Goal: Task Accomplishment & Management: Complete application form

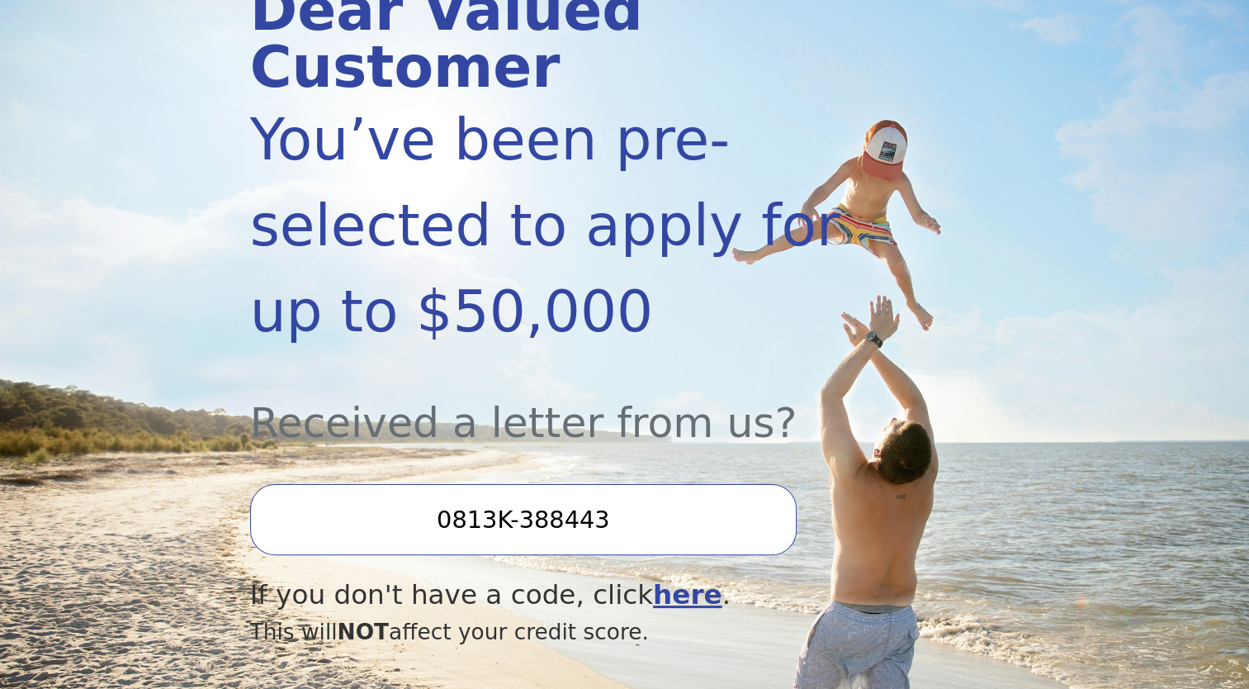
scroll to position [330, 0]
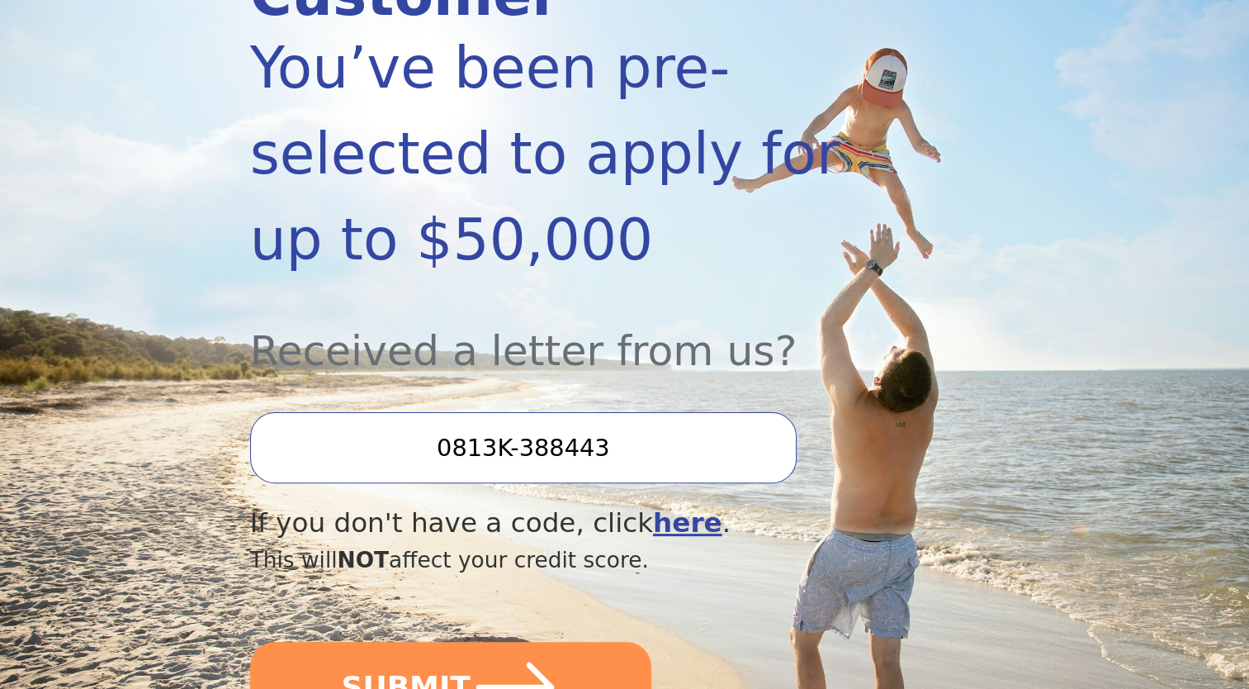
click at [623, 412] on input "0813K-388443" at bounding box center [523, 447] width 547 height 71
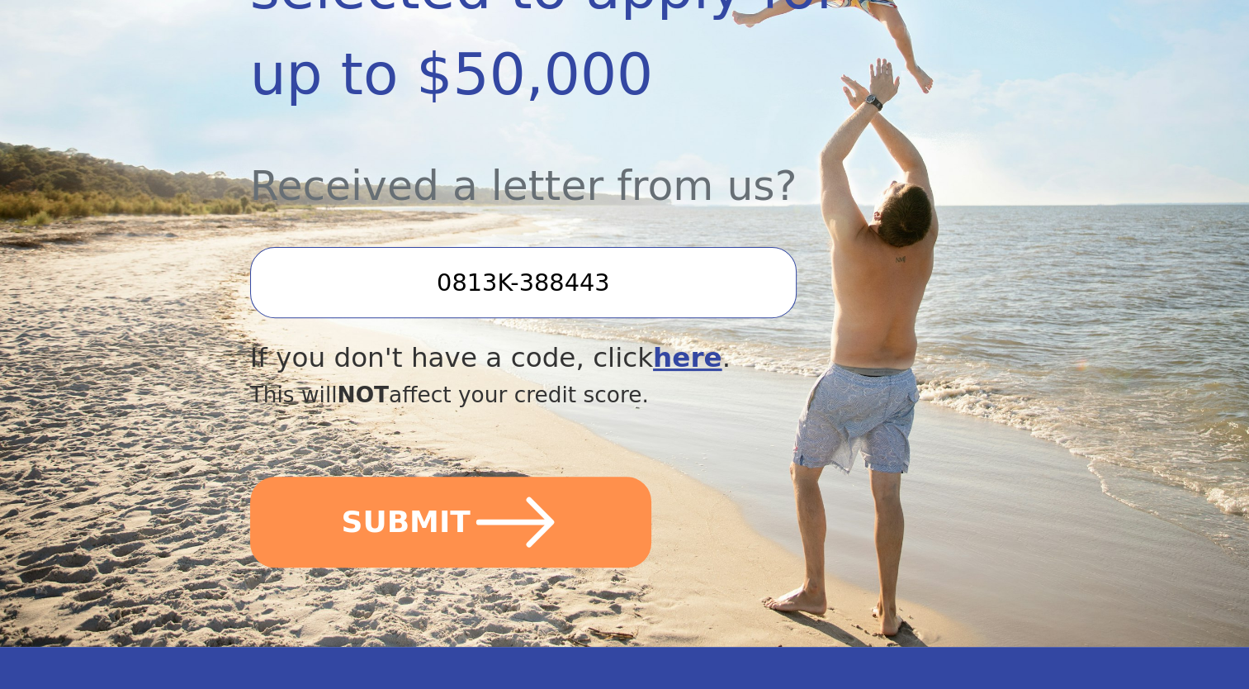
scroll to position [578, 0]
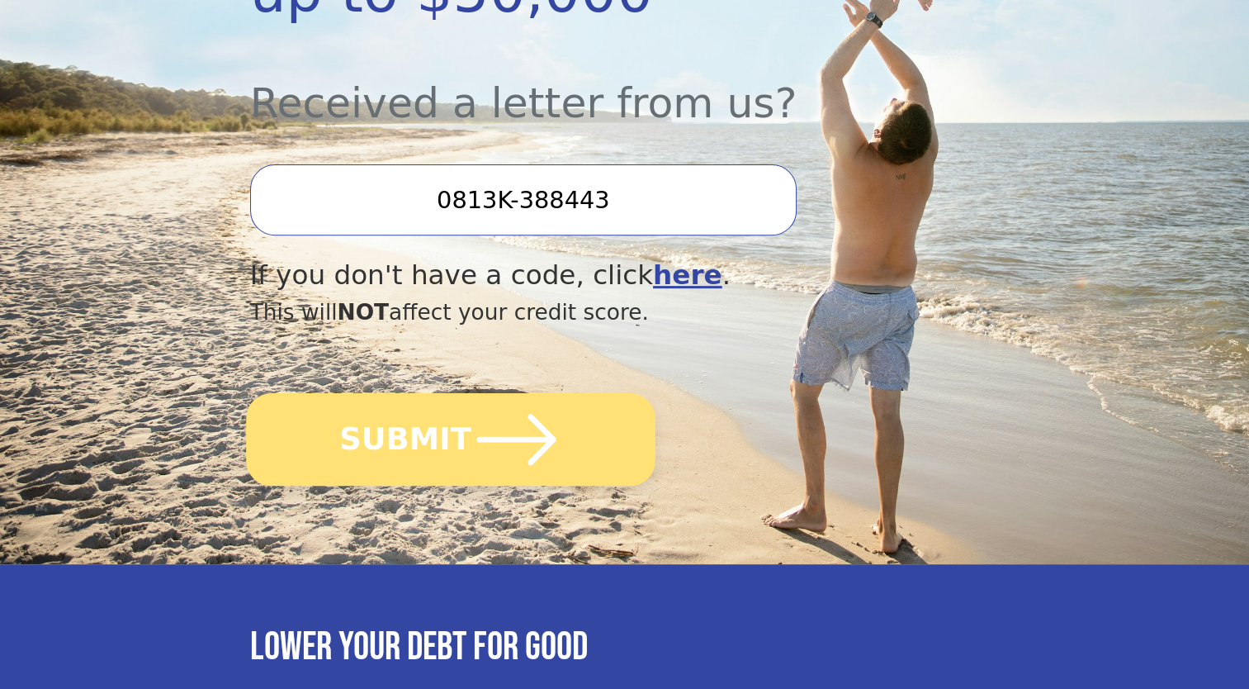
click at [494, 394] on icon "submit" at bounding box center [516, 439] width 91 height 91
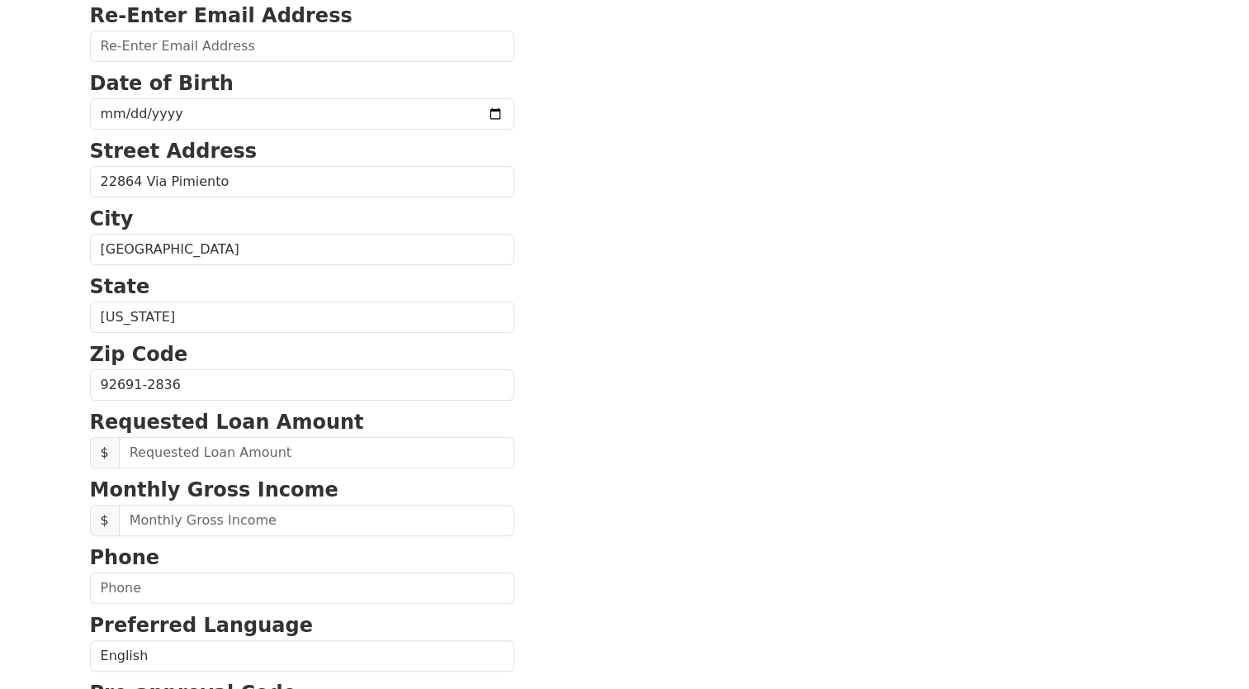
scroll to position [413, 0]
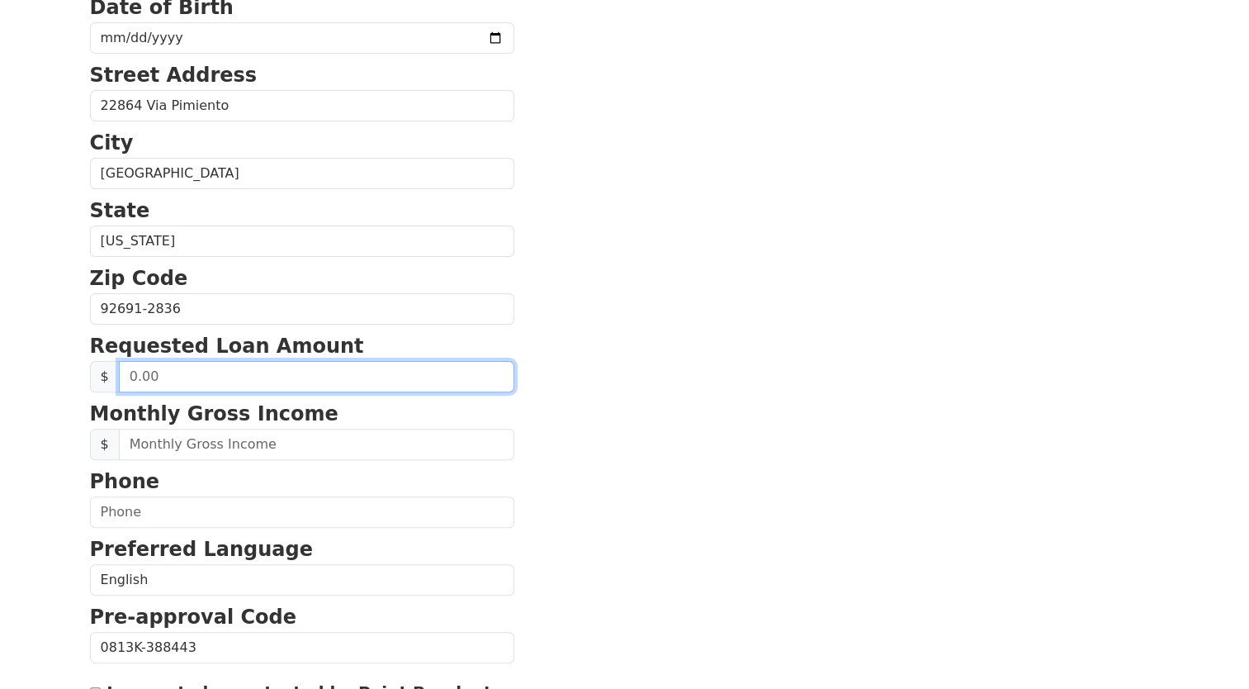
click at [203, 373] on input "text" at bounding box center [317, 376] width 396 height 31
type input "50,000.00"
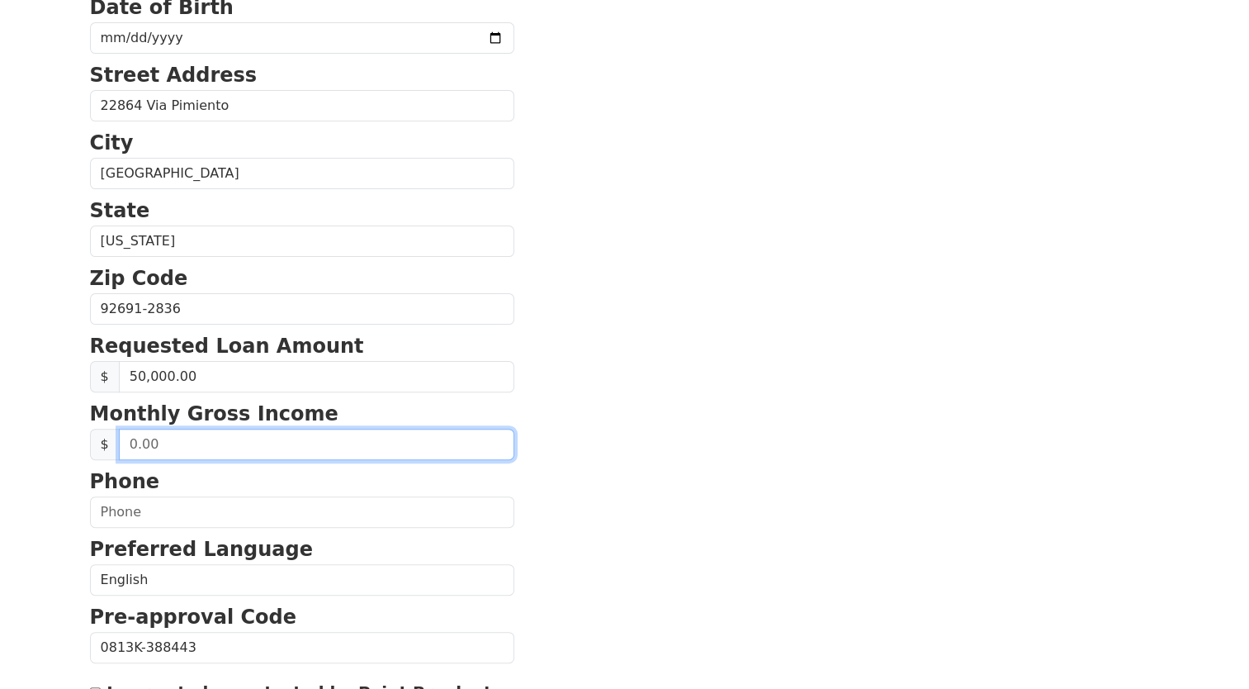
click at [225, 441] on input "text" at bounding box center [317, 444] width 396 height 31
click at [125, 439] on input "text" at bounding box center [317, 444] width 396 height 31
click at [165, 445] on input "text" at bounding box center [317, 444] width 396 height 31
type input "83,333.00"
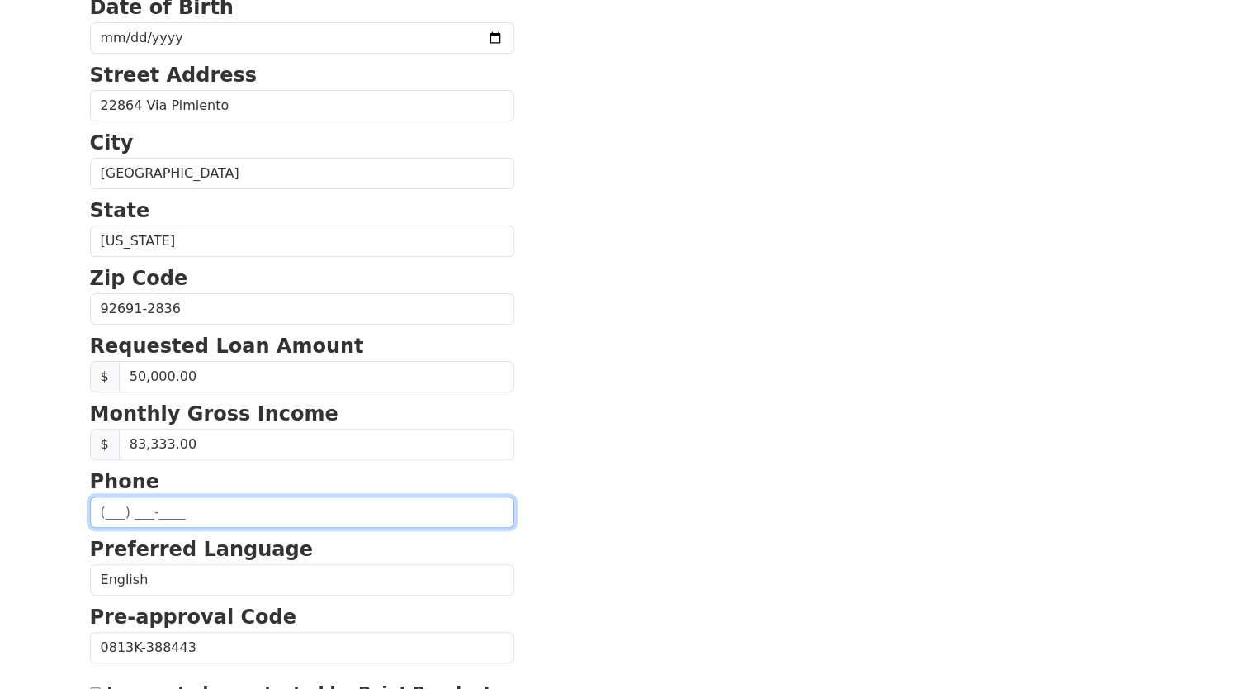
click at [218, 507] on input "text" at bounding box center [302, 511] width 424 height 31
type input "(949) 520-2302"
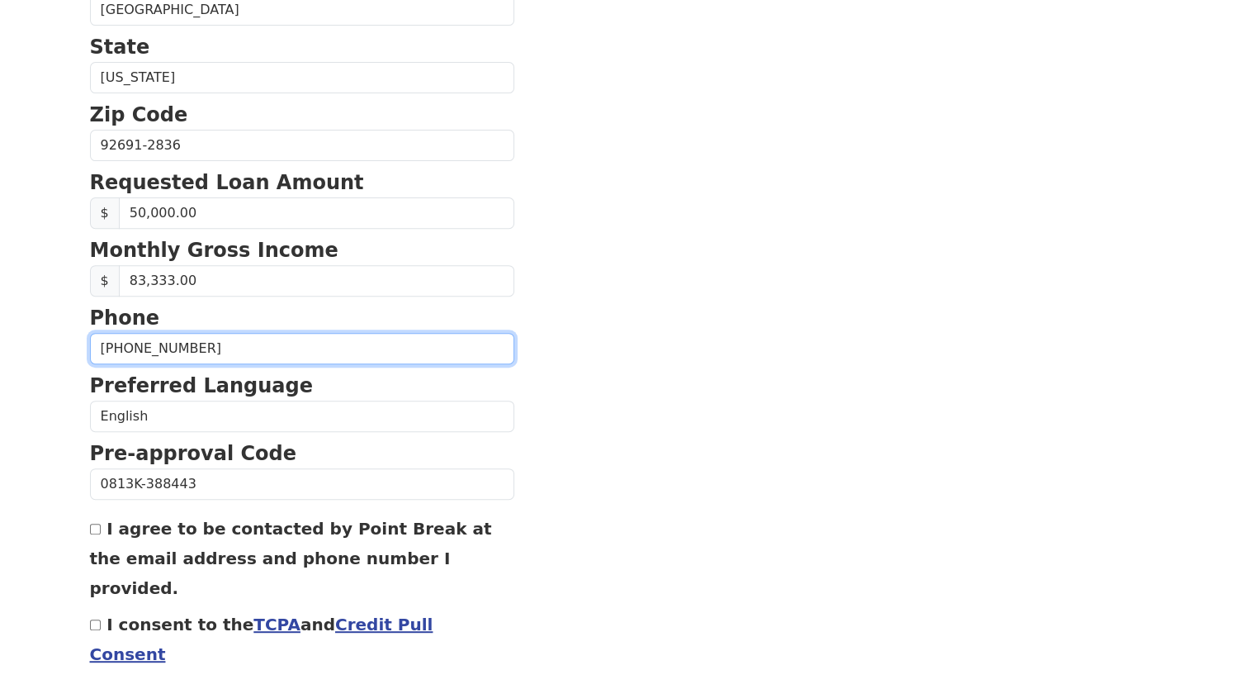
scroll to position [578, 0]
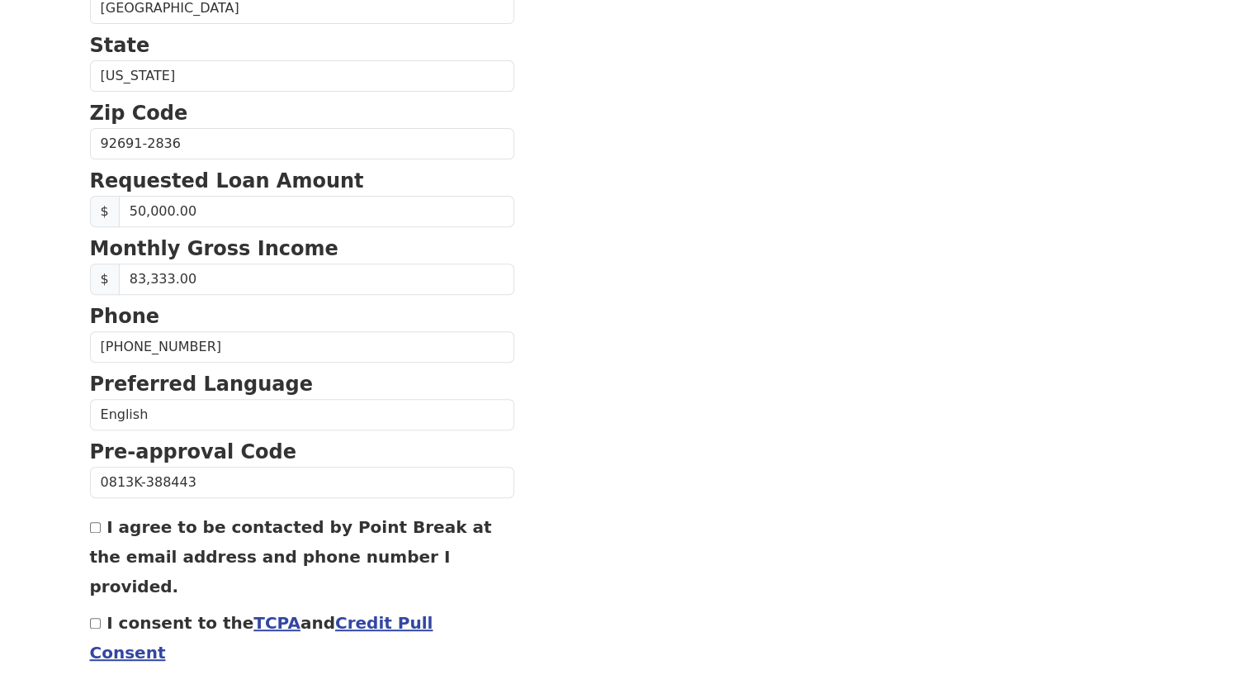
click at [92, 523] on input "I agree to be contacted by Point Break at the email address and phone number I …" at bounding box center [95, 527] width 11 height 11
checkbox input "true"
click at [96, 618] on input "I consent to the TCPA and Credit Pull Consent" at bounding box center [95, 623] width 11 height 11
checkbox input "true"
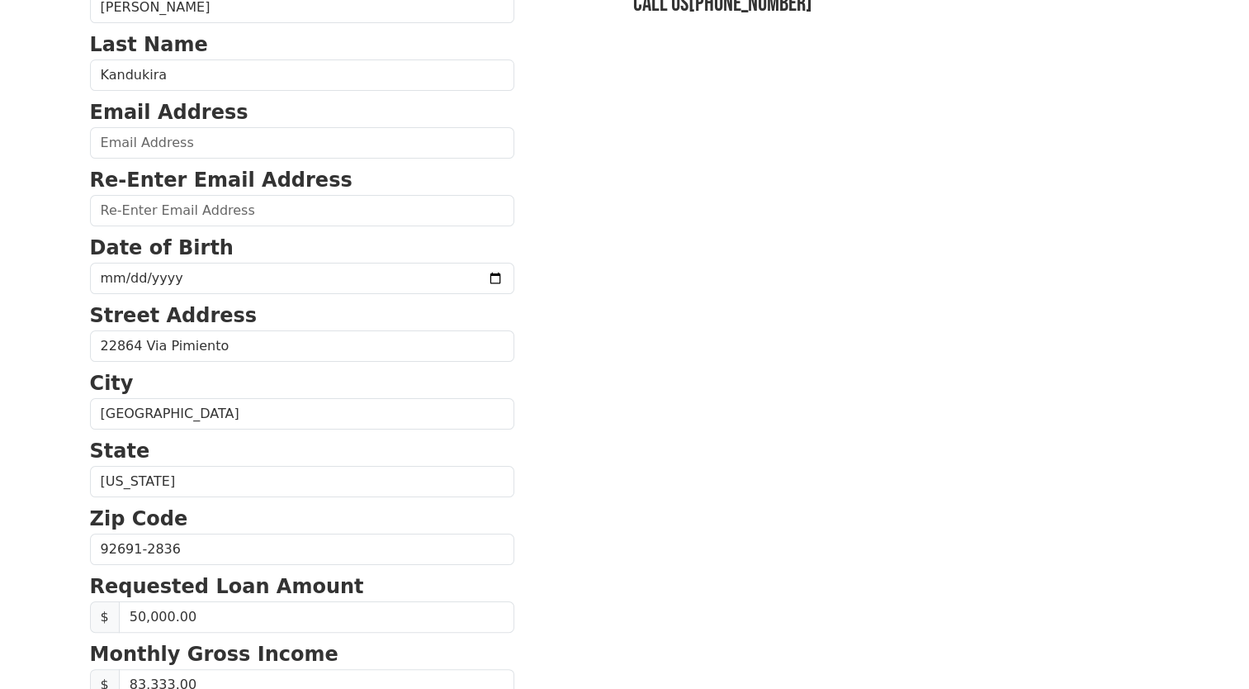
scroll to position [0, 0]
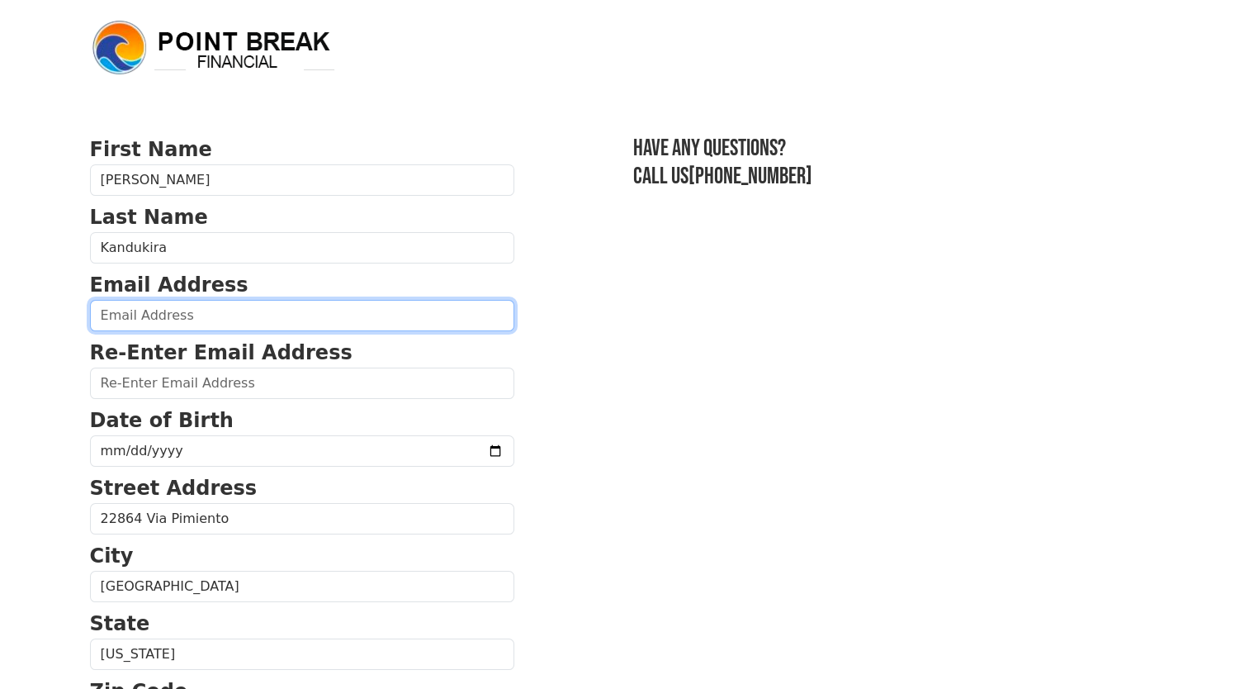
click at [166, 321] on input "email" at bounding box center [302, 315] width 424 height 31
type input "kandukira@proton.me"
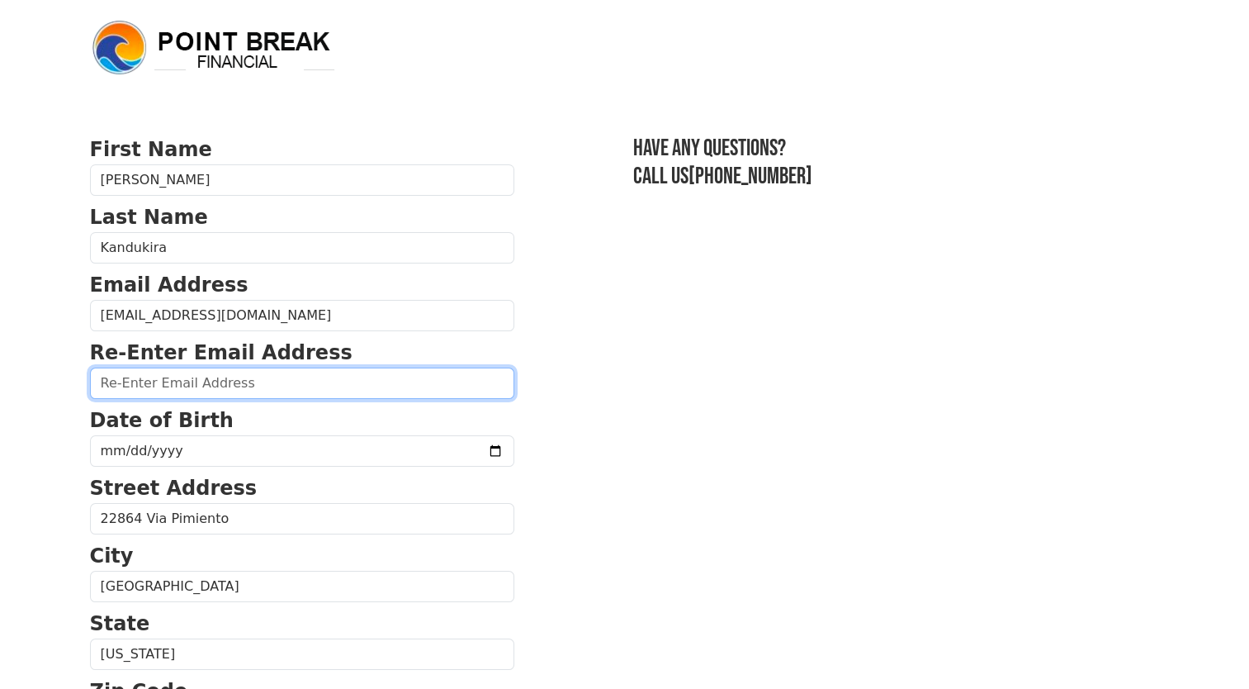
type input "kandukira@proton.me"
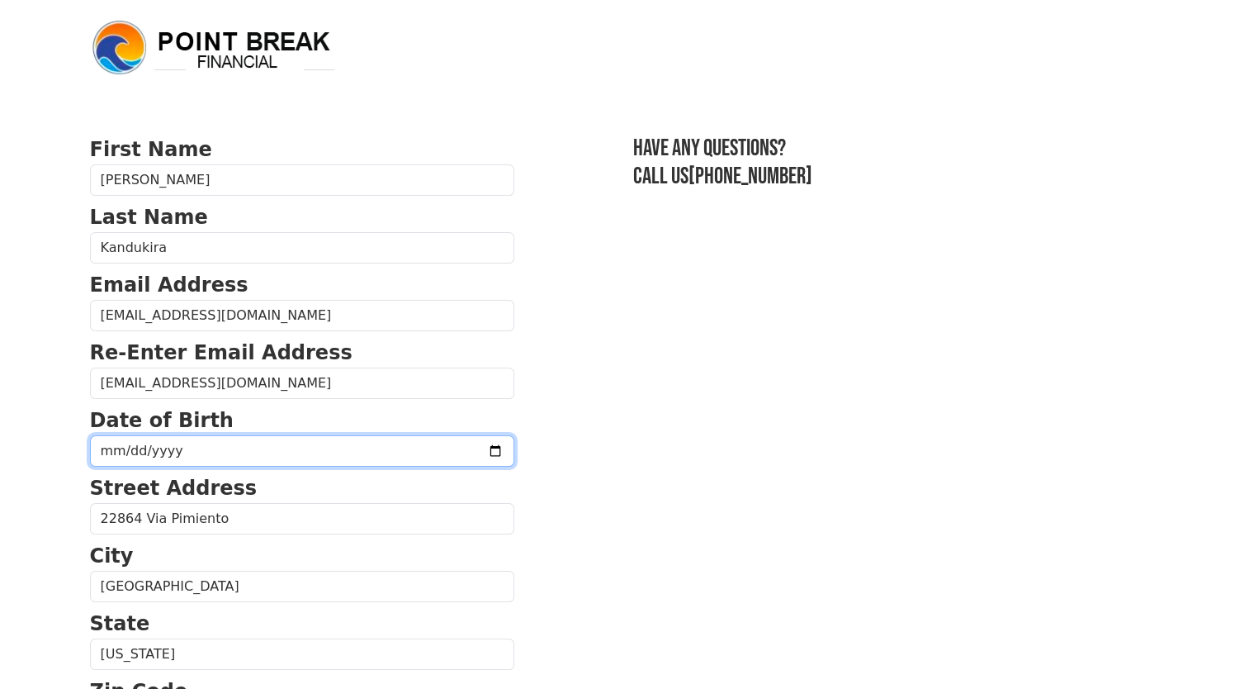
click at [176, 441] on input "date" at bounding box center [302, 450] width 424 height 31
type input "1985-10-04"
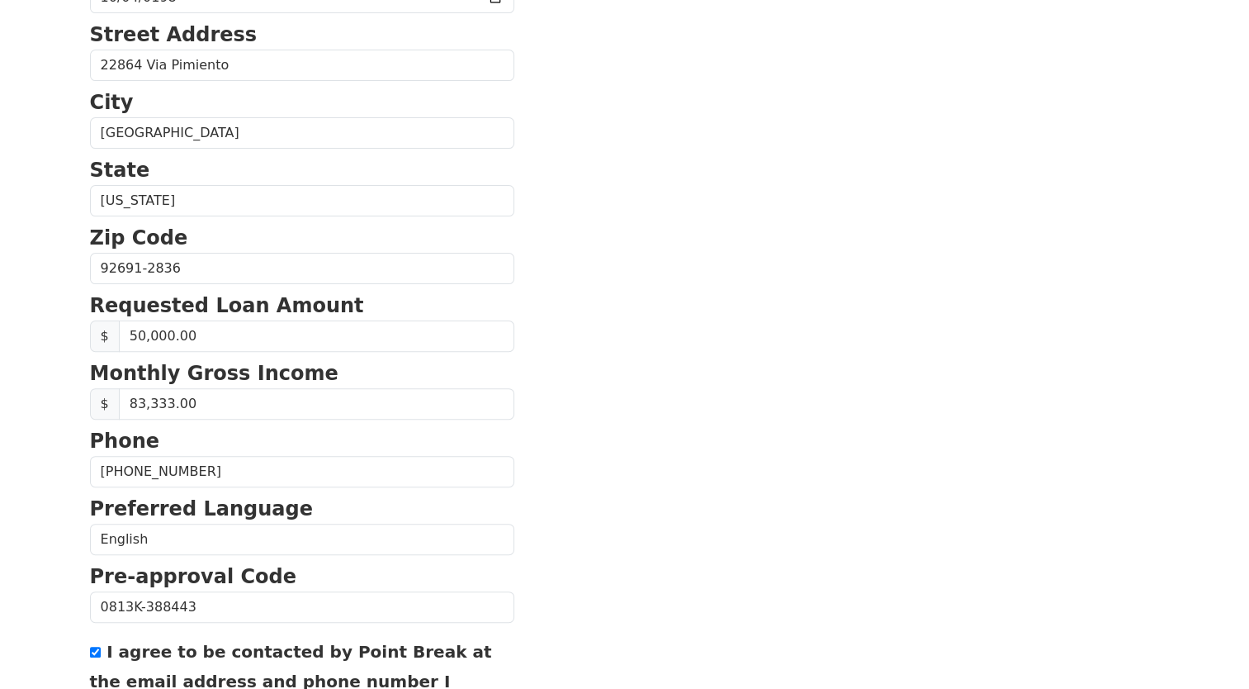
scroll to position [621, 0]
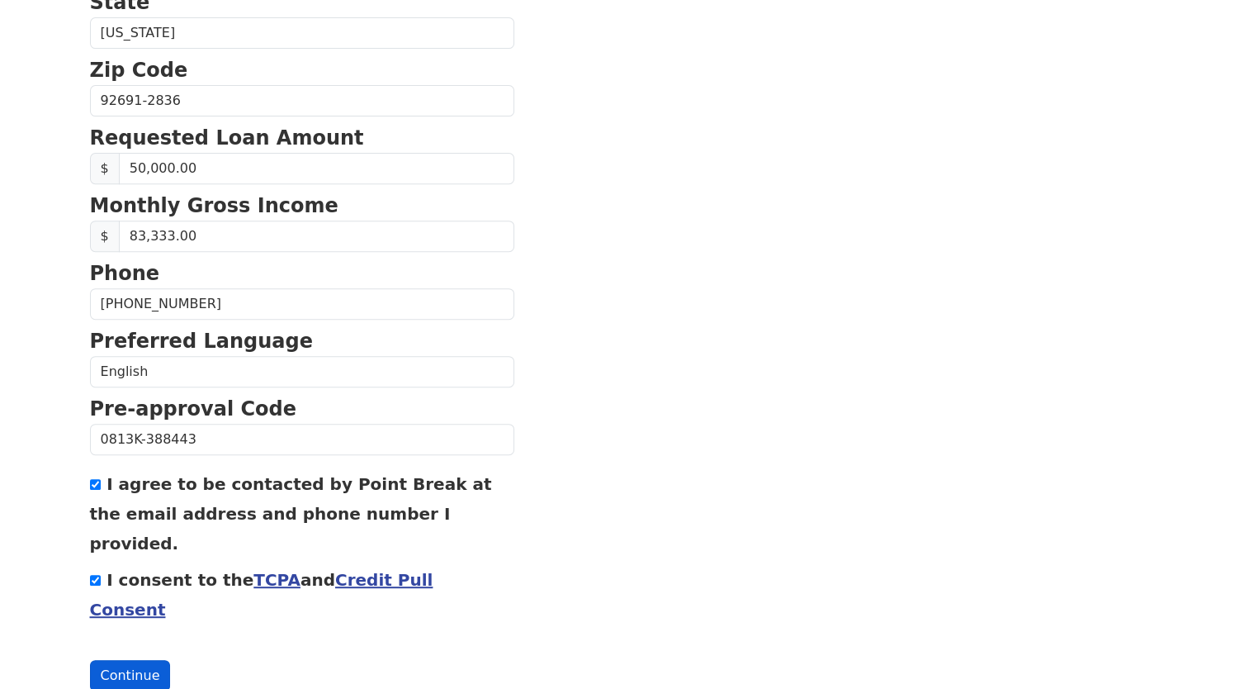
click at [121, 660] on button "Continue" at bounding box center [130, 675] width 81 height 31
